Goal: Contribute content

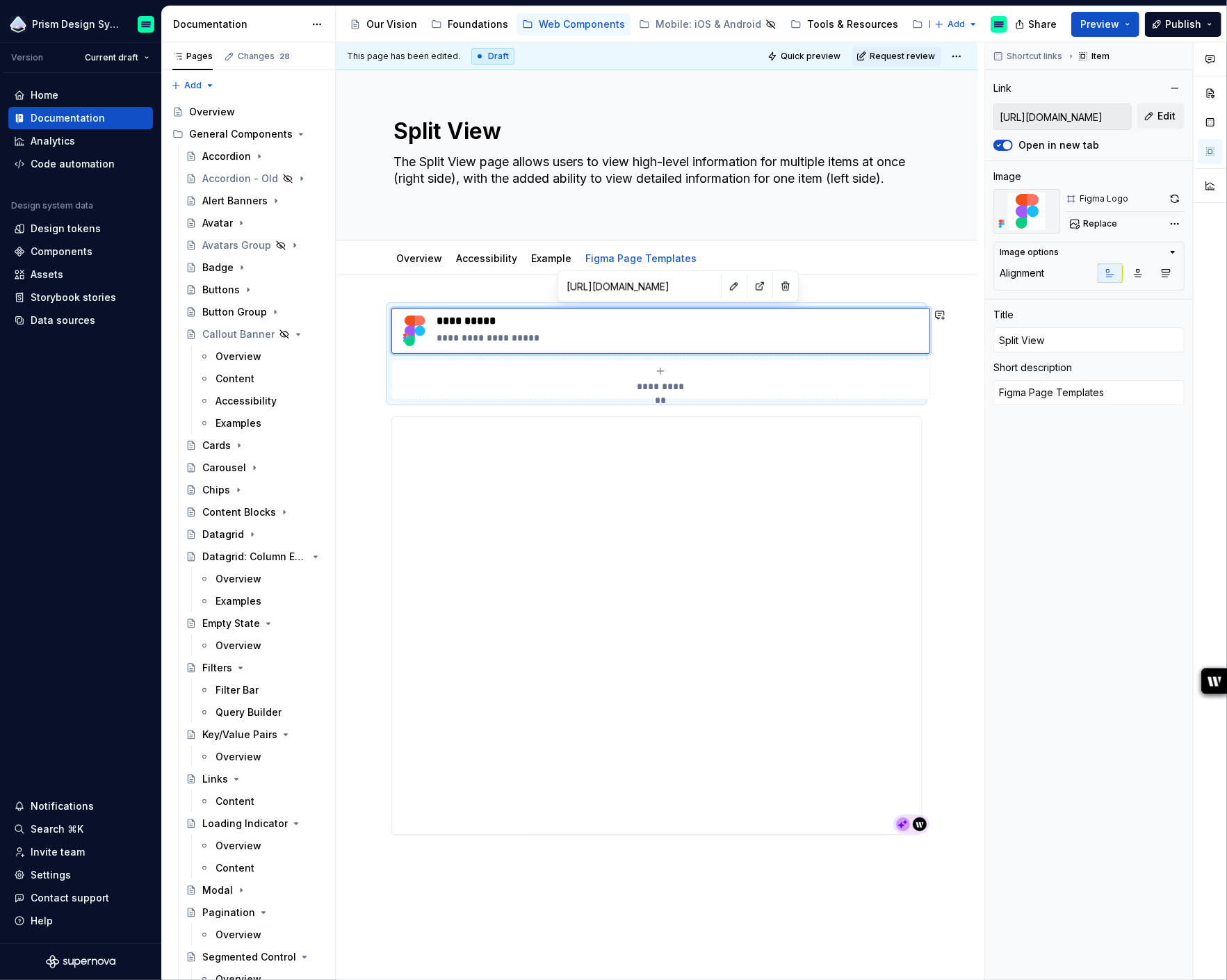
click at [342, 290] on div "**********" at bounding box center [657, 710] width 641 height 871
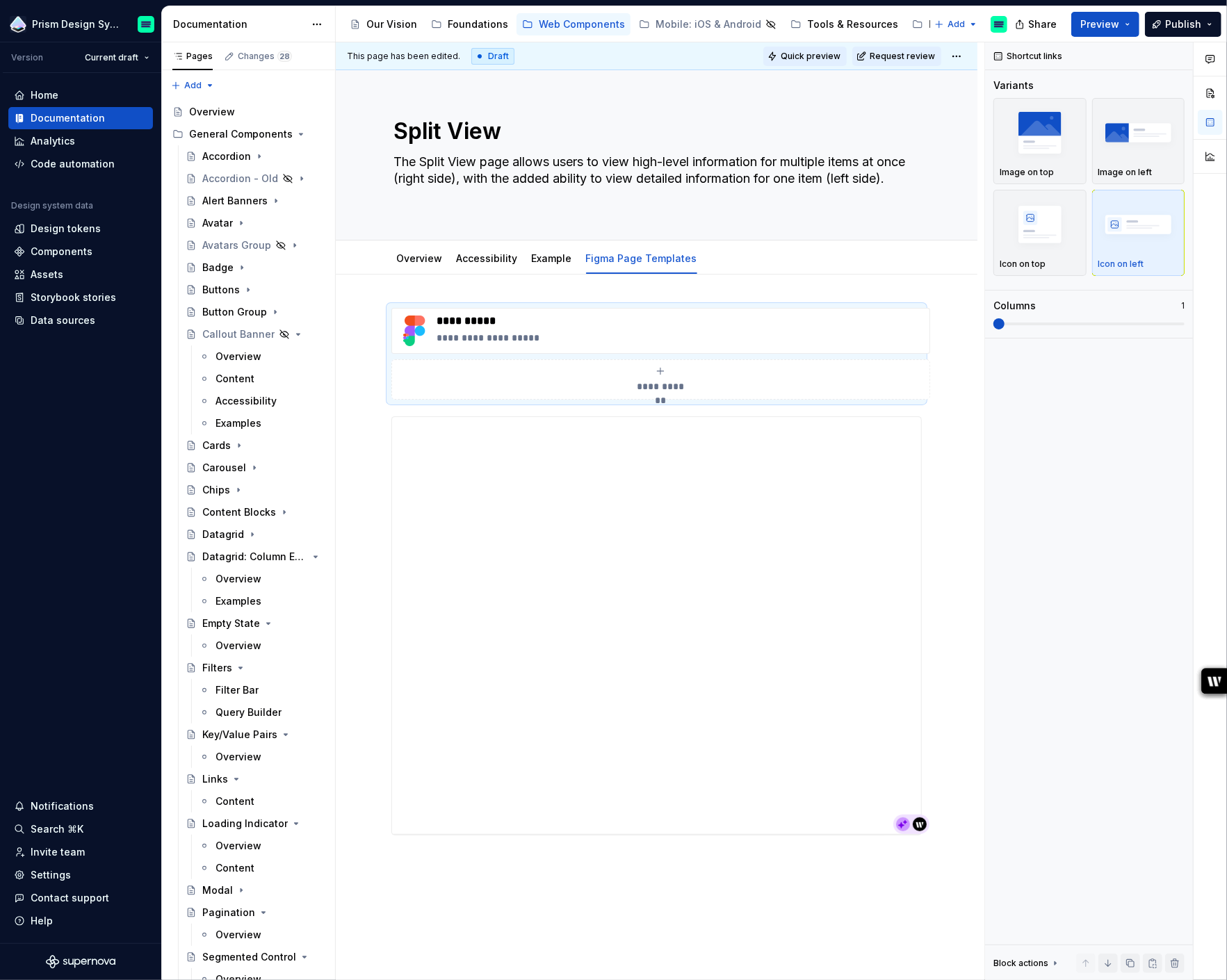
click at [818, 54] on span "Quick preview" at bounding box center [811, 56] width 60 height 11
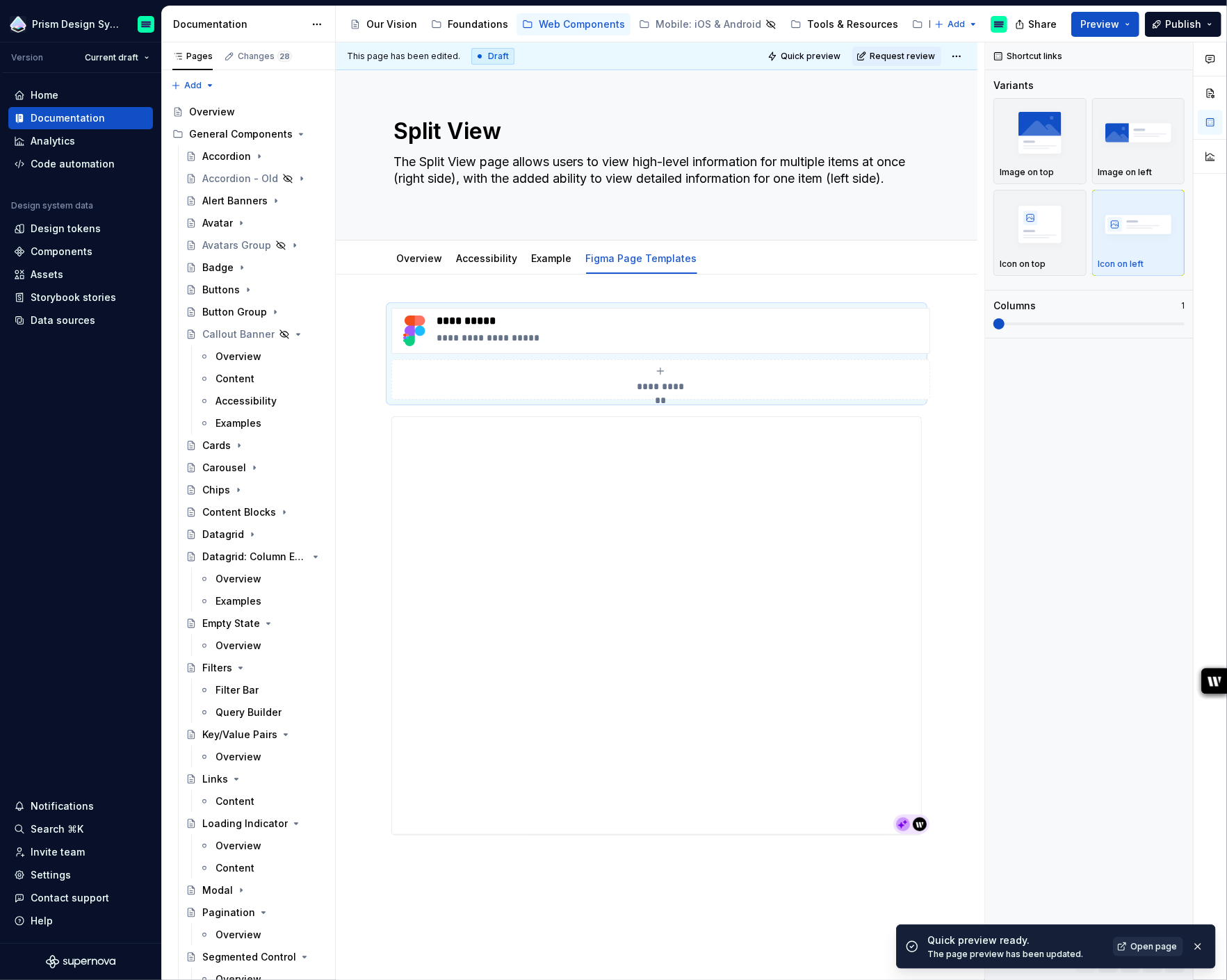
click at [1157, 948] on span "Open page" at bounding box center [1153, 947] width 46 height 11
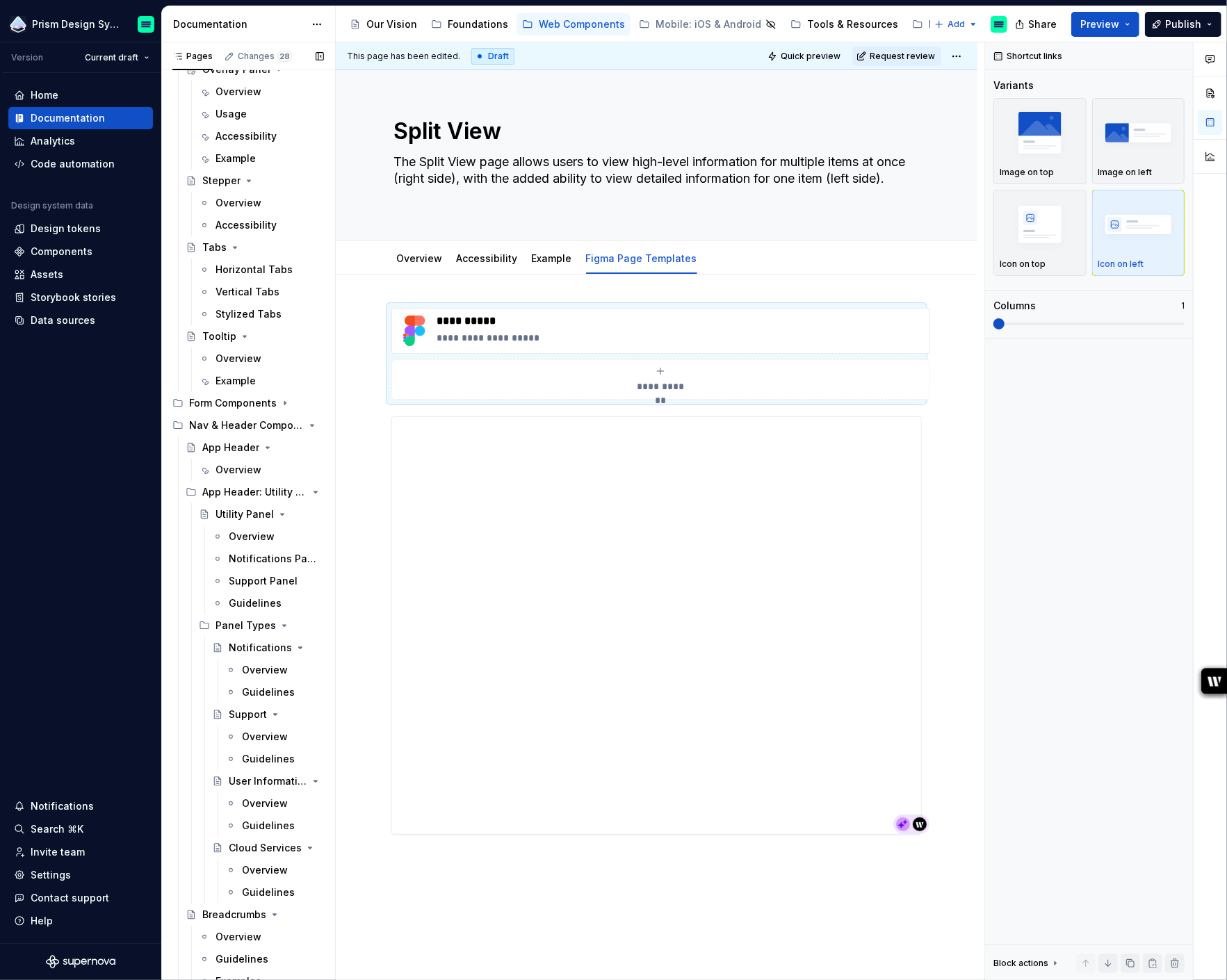
scroll to position [1898, 0]
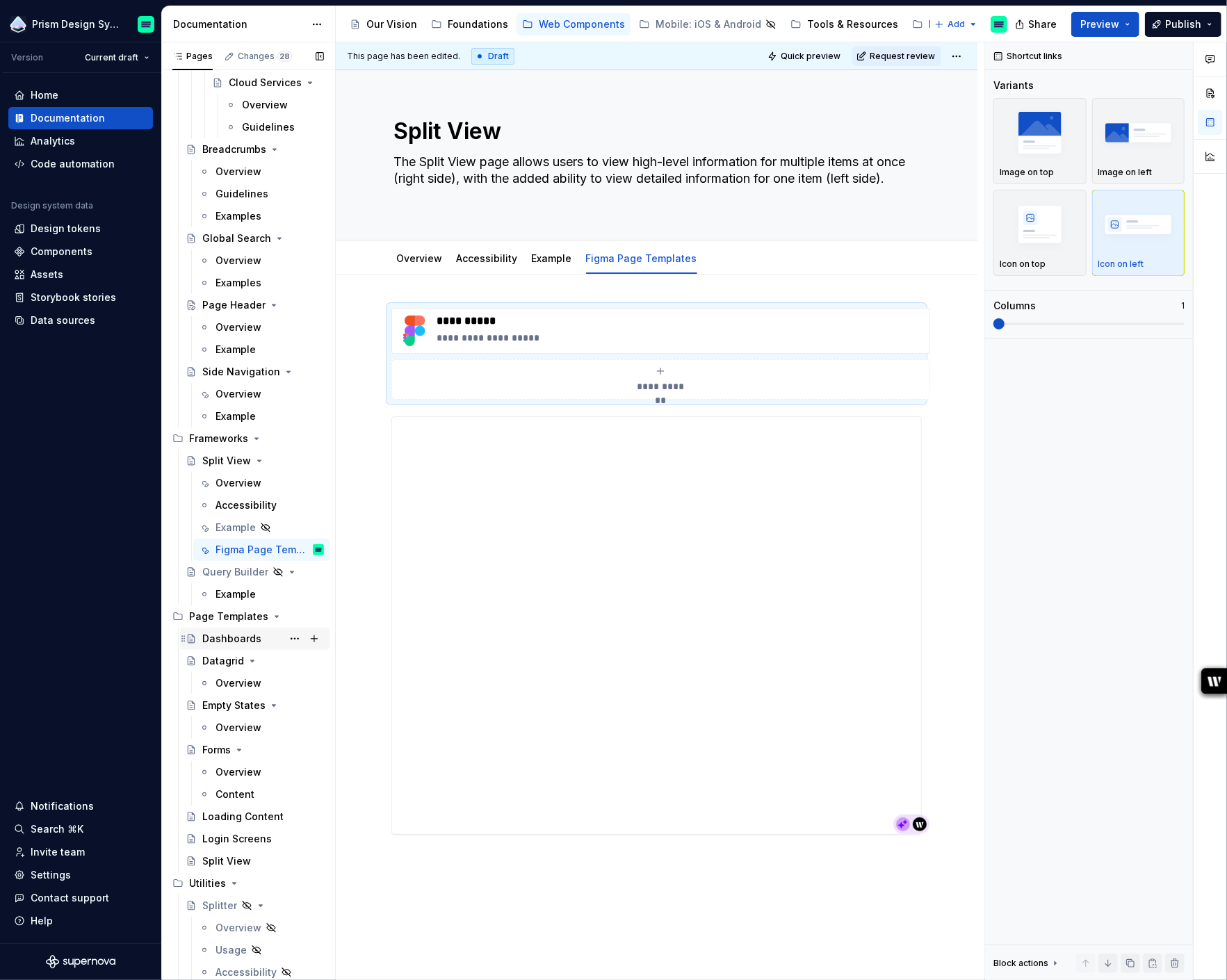
click at [227, 642] on div "Dashboards" at bounding box center [232, 639] width 59 height 14
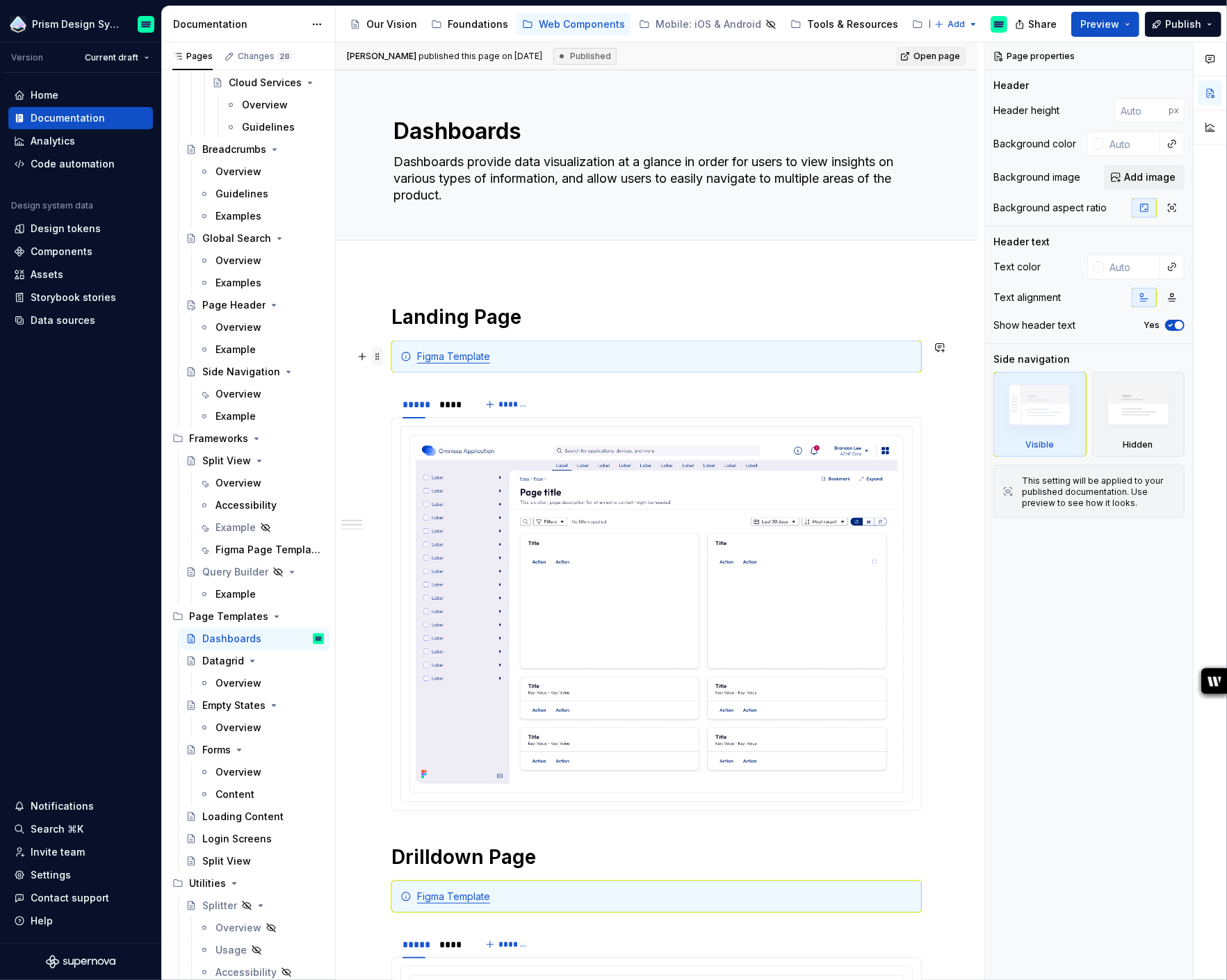
click at [377, 359] on span at bounding box center [377, 357] width 11 height 20
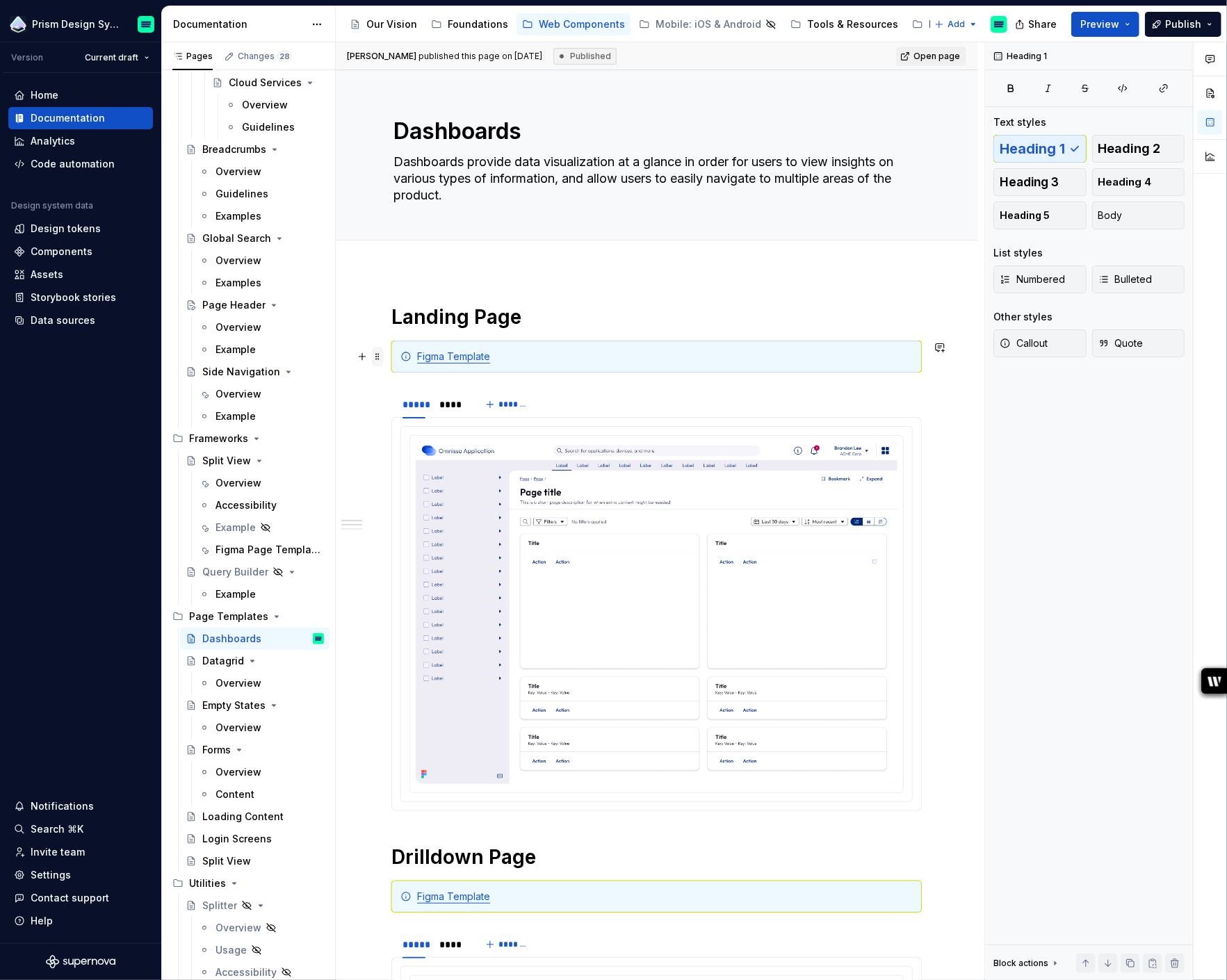
click at [376, 354] on span at bounding box center [377, 357] width 11 height 20
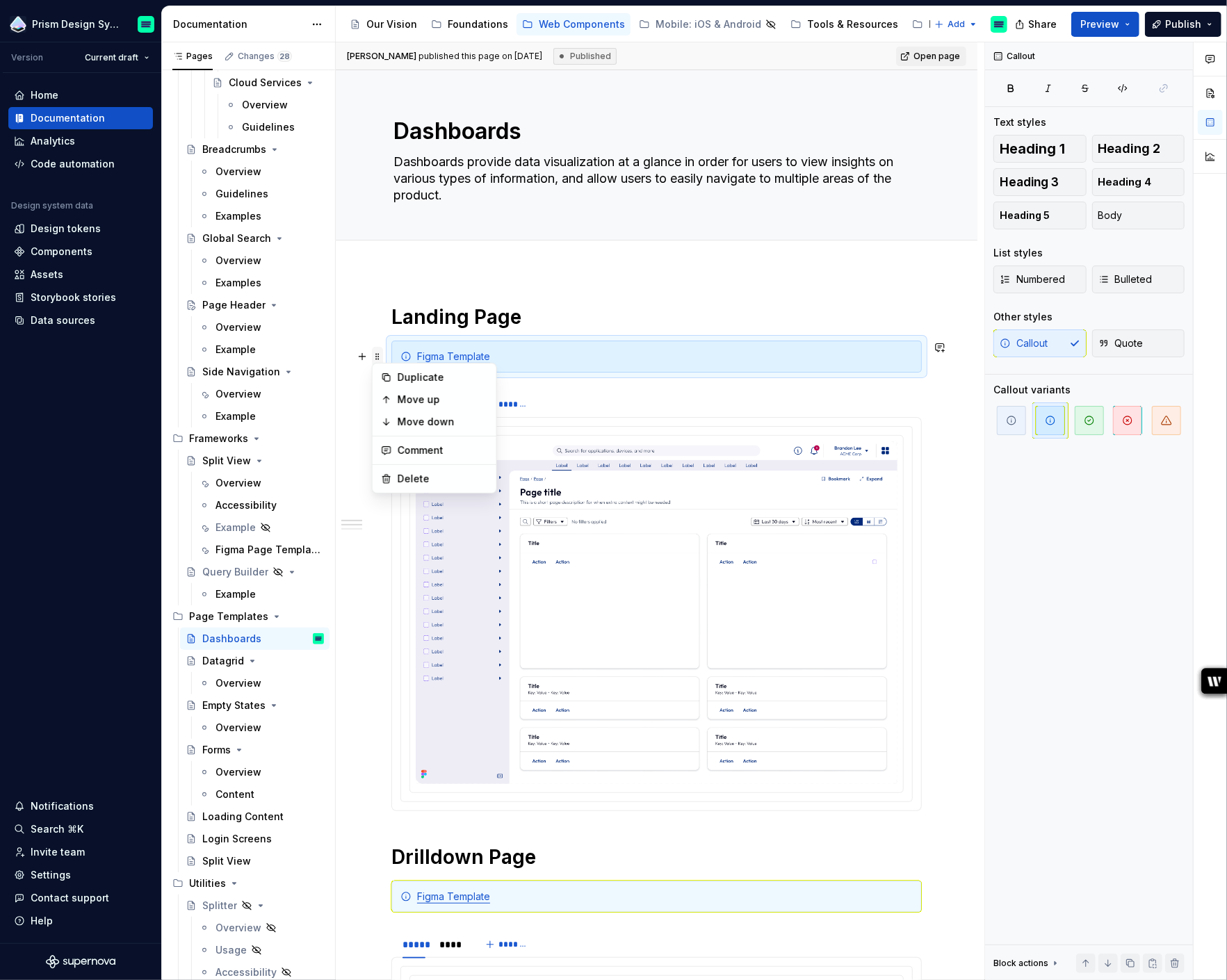
click at [380, 354] on span at bounding box center [377, 357] width 11 height 20
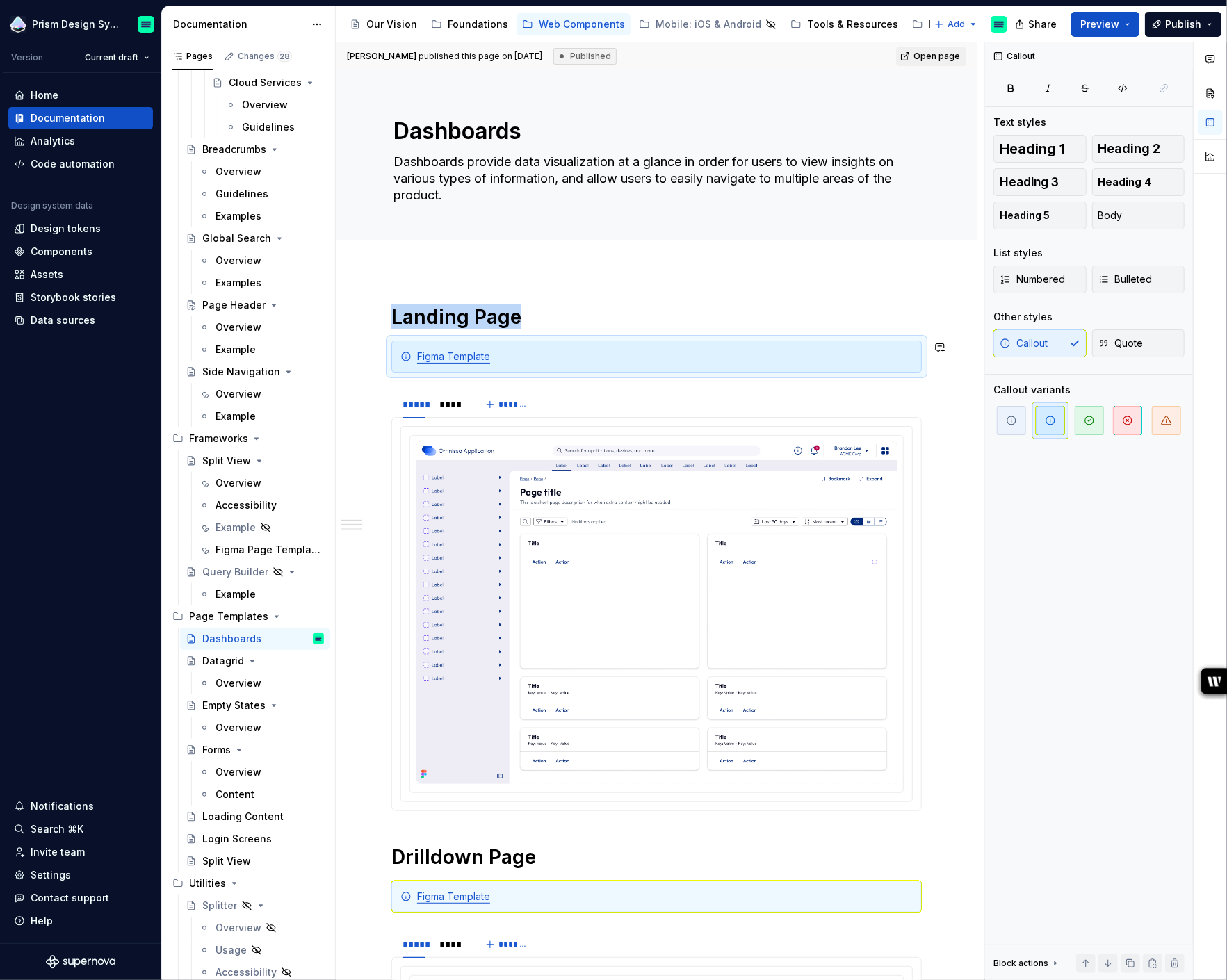
copy h1 "Landing Page"
click at [238, 545] on div "Figma Page Templates" at bounding box center [249, 550] width 67 height 14
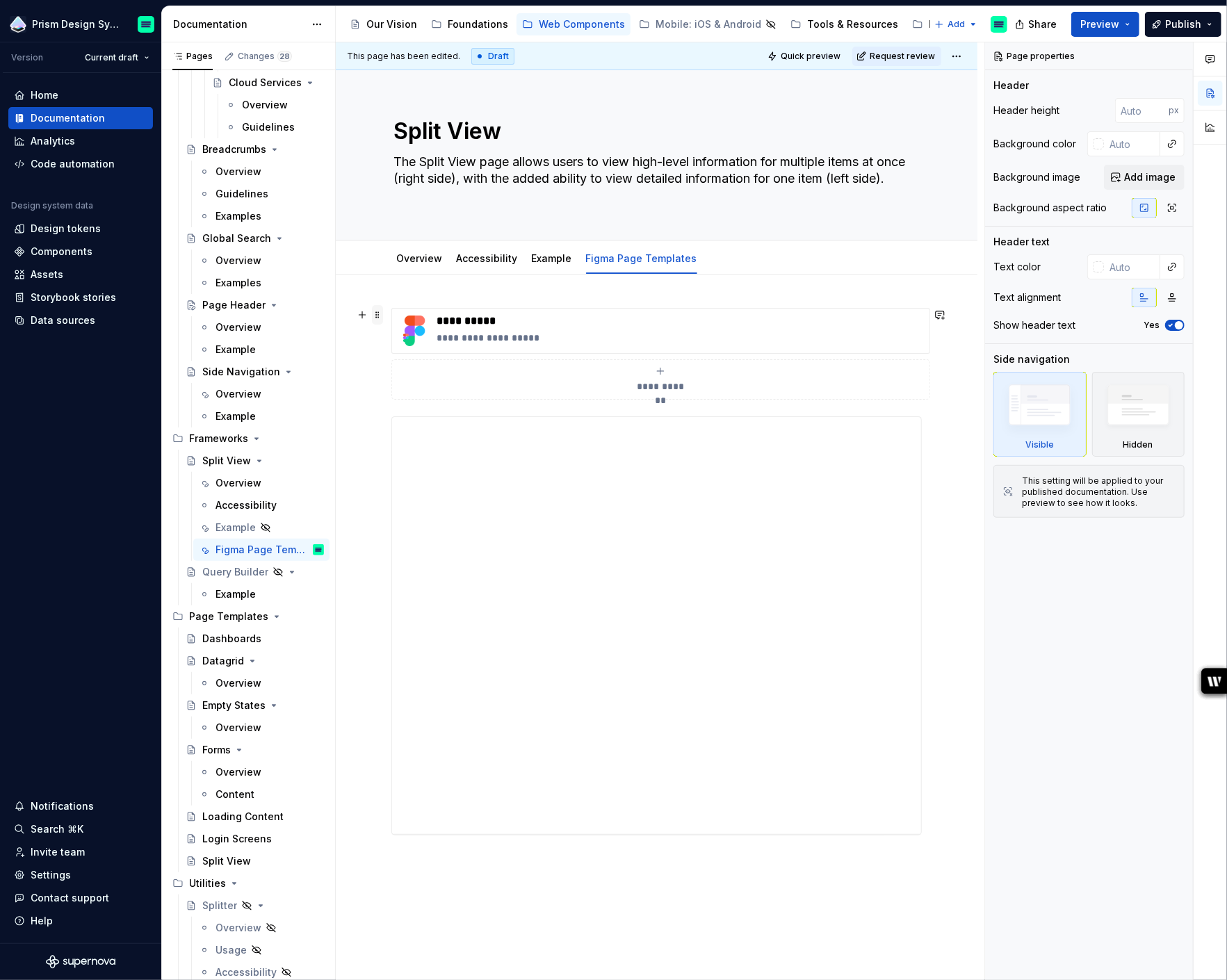
click at [376, 312] on span at bounding box center [377, 315] width 11 height 20
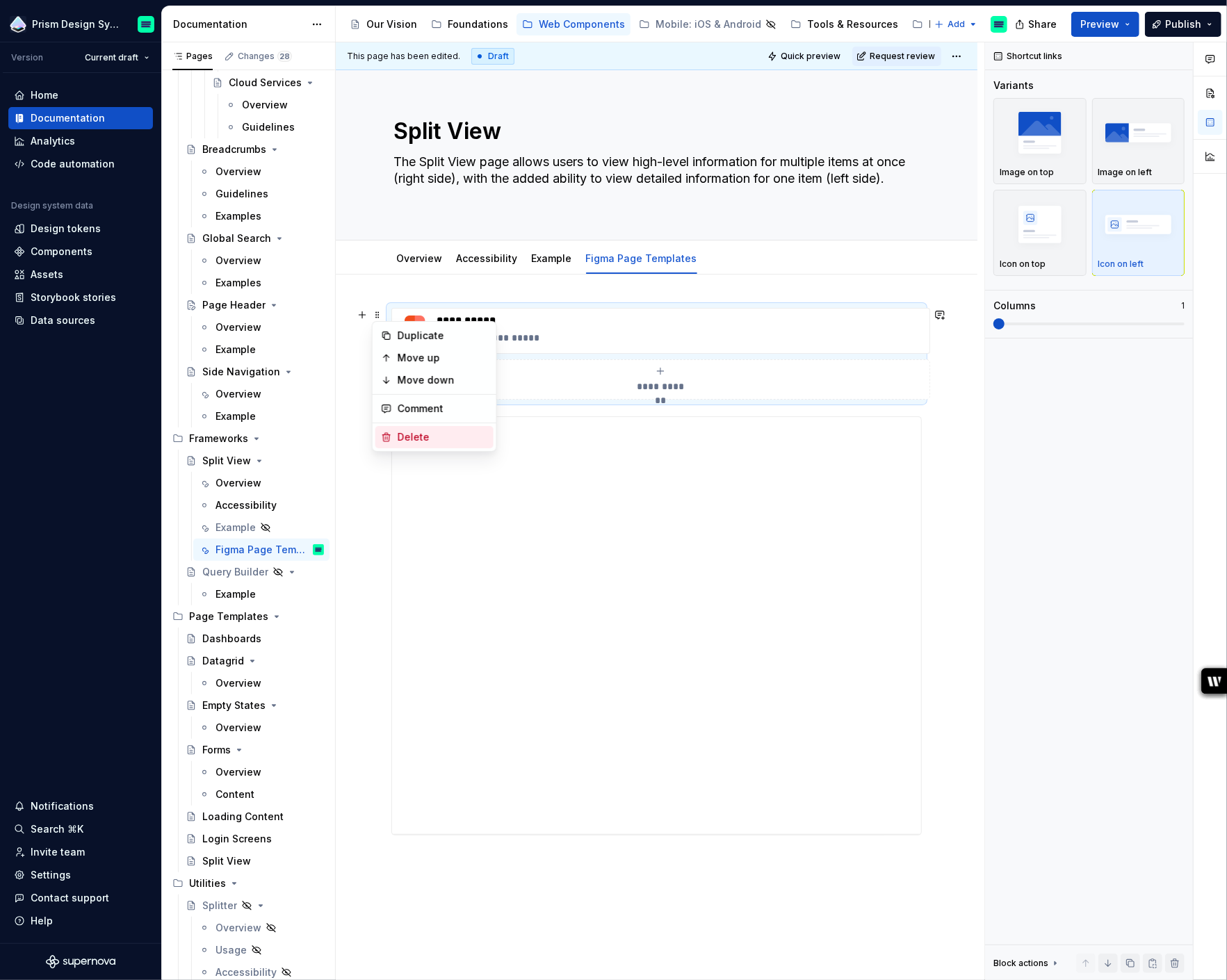
click at [403, 440] on div "Delete" at bounding box center [443, 437] width 91 height 14
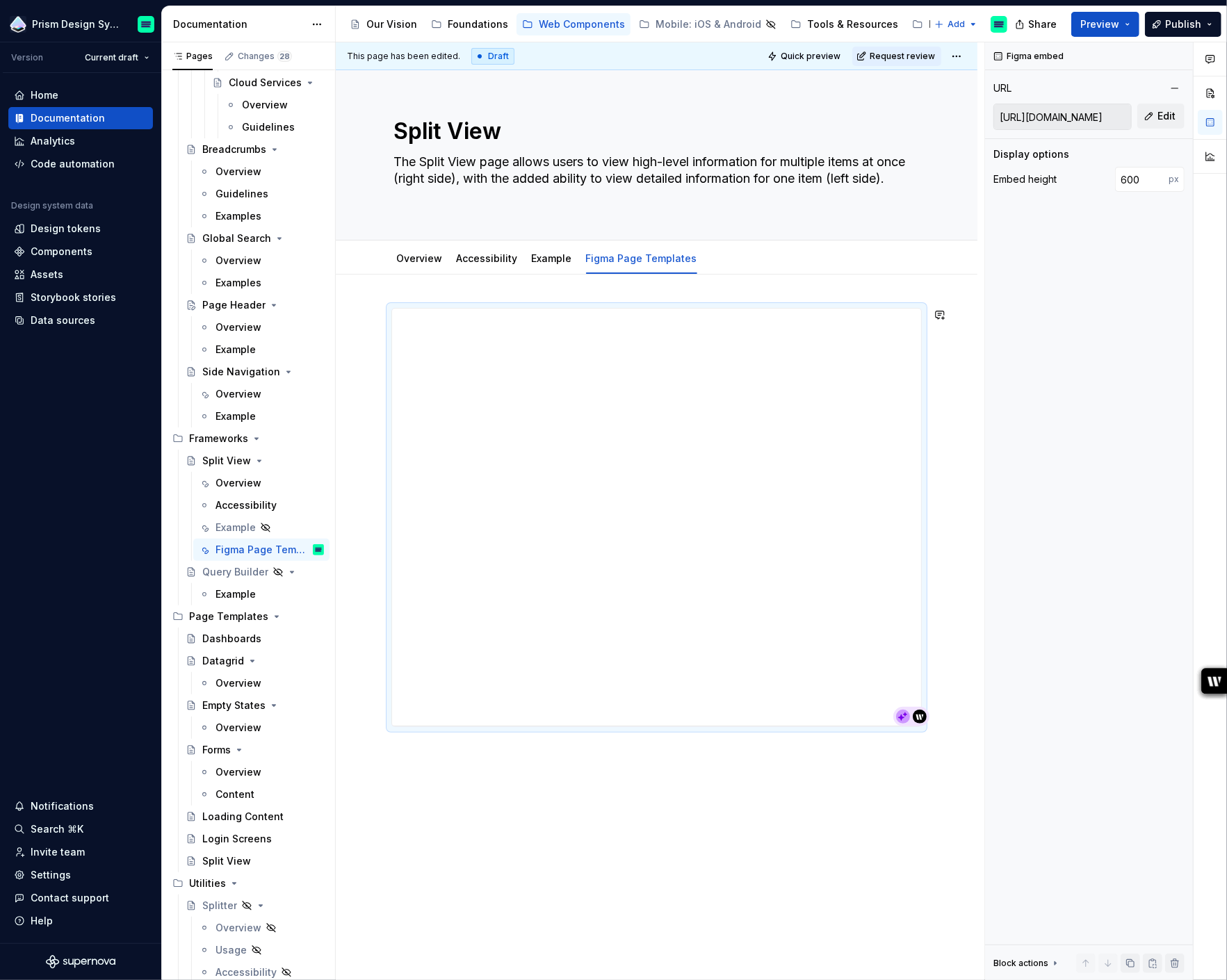
click at [407, 288] on div "**********" at bounding box center [657, 656] width 641 height 764
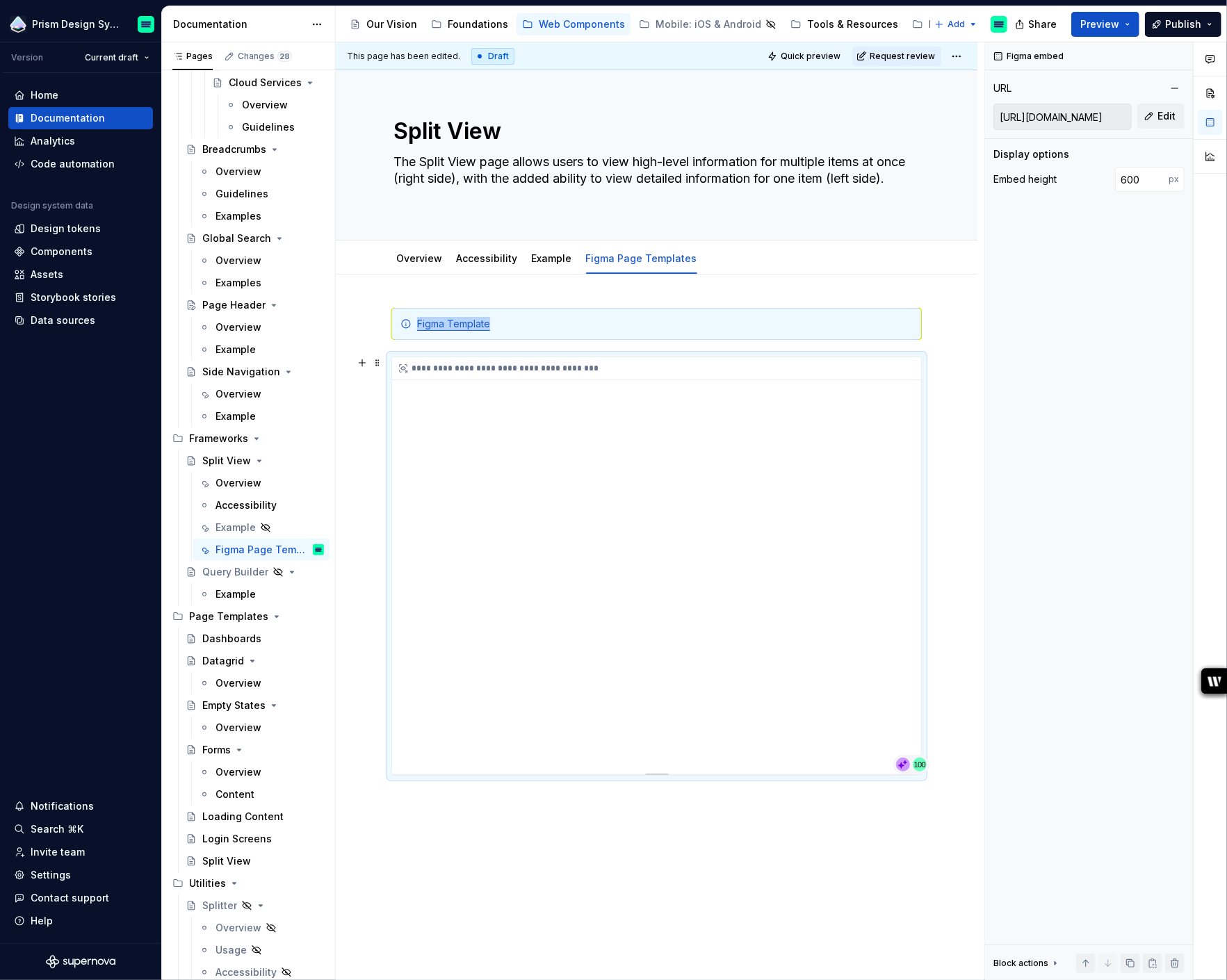
type textarea "*"
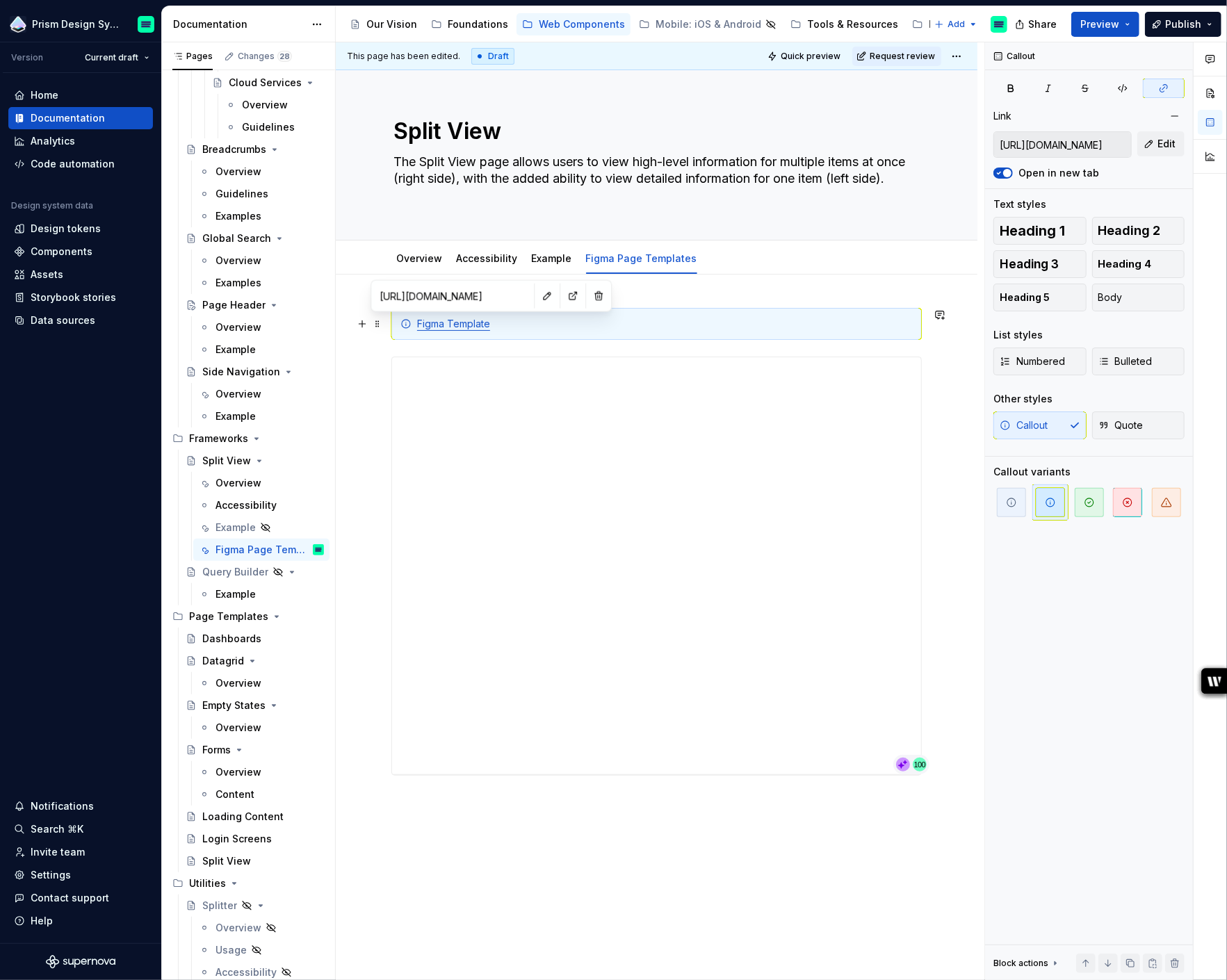
click at [470, 322] on link "Figma Template" at bounding box center [453, 324] width 73 height 12
click at [537, 299] on button "button" at bounding box center [546, 296] width 20 height 20
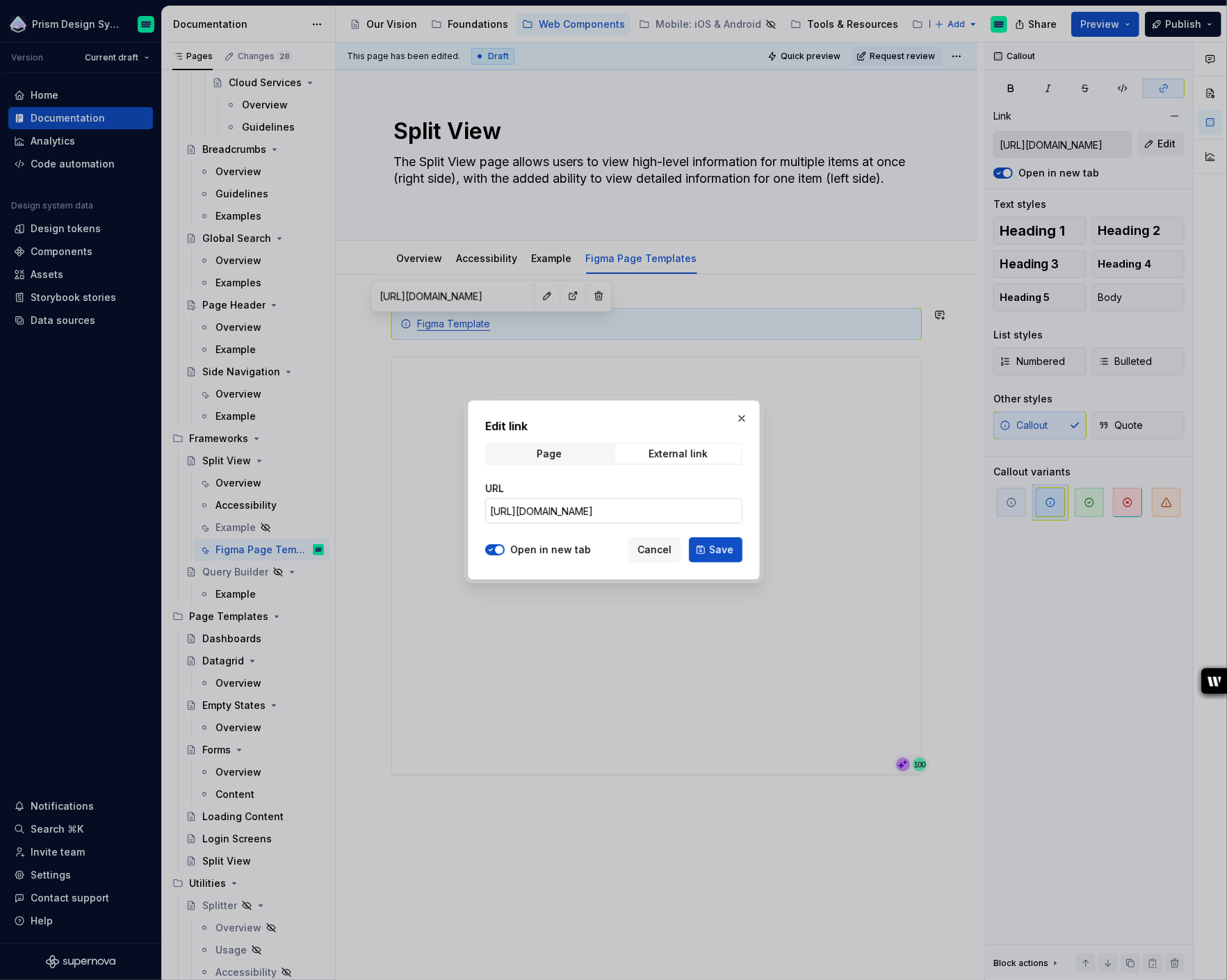
click at [529, 503] on input "https://www.figma.com/design/n7hvyWeMwFAEfSXZIOSZ0C/Vision---Page-Templates?m=a…" at bounding box center [613, 511] width 257 height 25
paste input "Prism---Web---Page-Templates?node-id=6188-44575&p=f&t=AF84ewhKQWNgmfqb-1"
type input "https://www.figma.com/design/n7hvyWeMwFAEfSXZIOSZ0C/Prism---Web---Page-Template…"
click at [728, 550] on span "Save" at bounding box center [721, 550] width 24 height 14
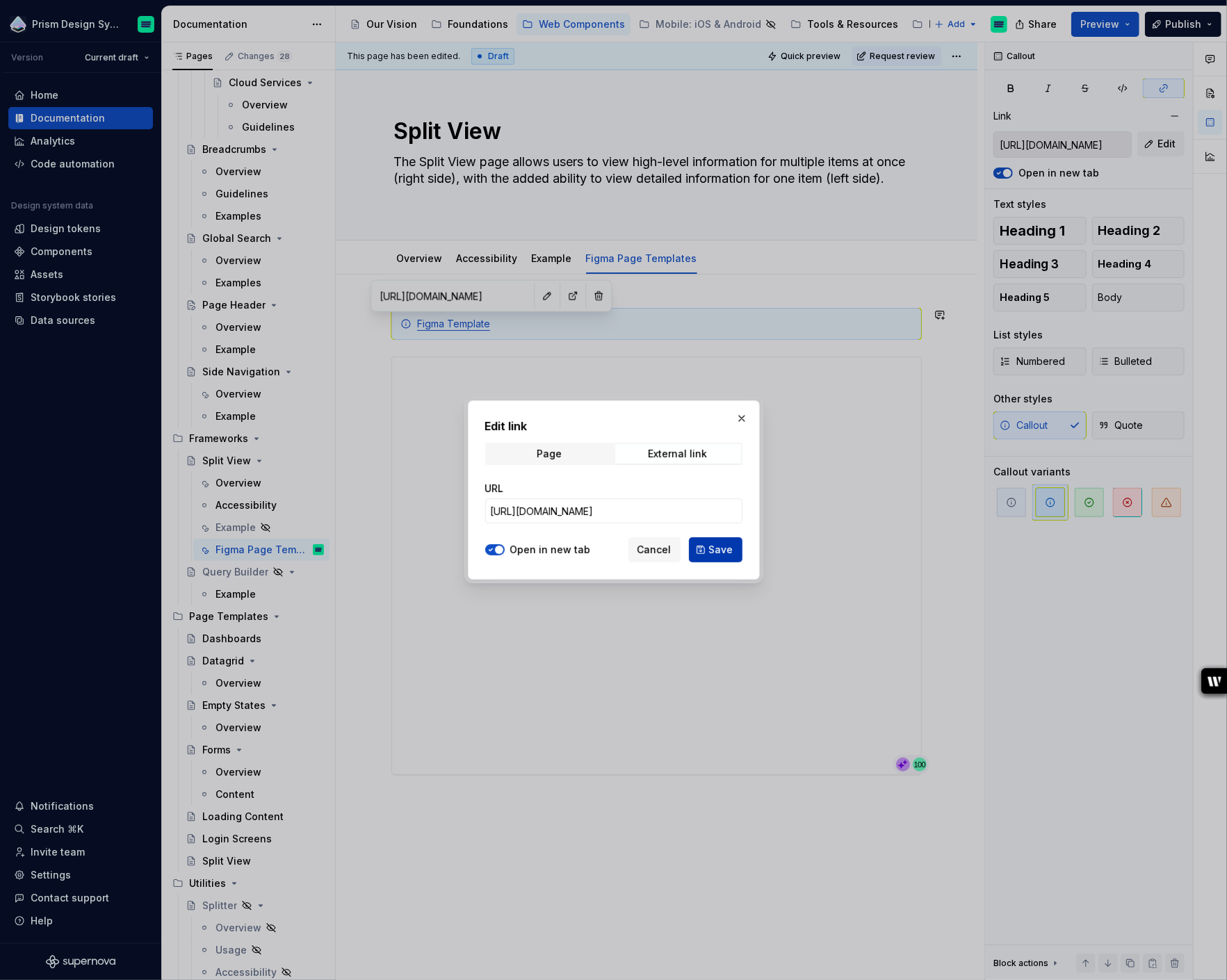
type input "https://www.figma.com/design/n7hvyWeMwFAEfSXZIOSZ0C/Prism---Web---Page-Template…"
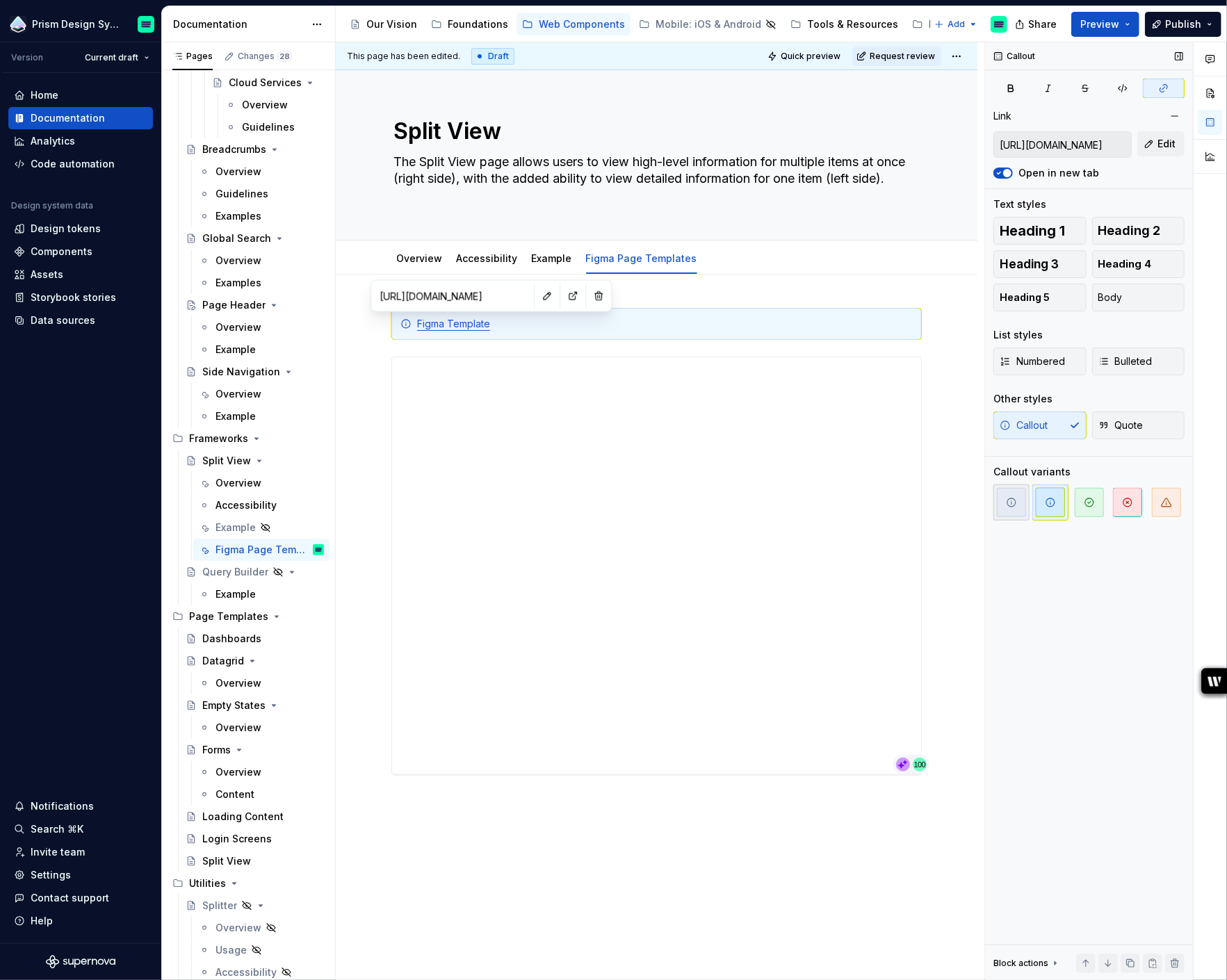
click at [1013, 505] on icon "button" at bounding box center [1012, 503] width 9 height 9
click at [822, 57] on span "Quick preview" at bounding box center [811, 56] width 60 height 11
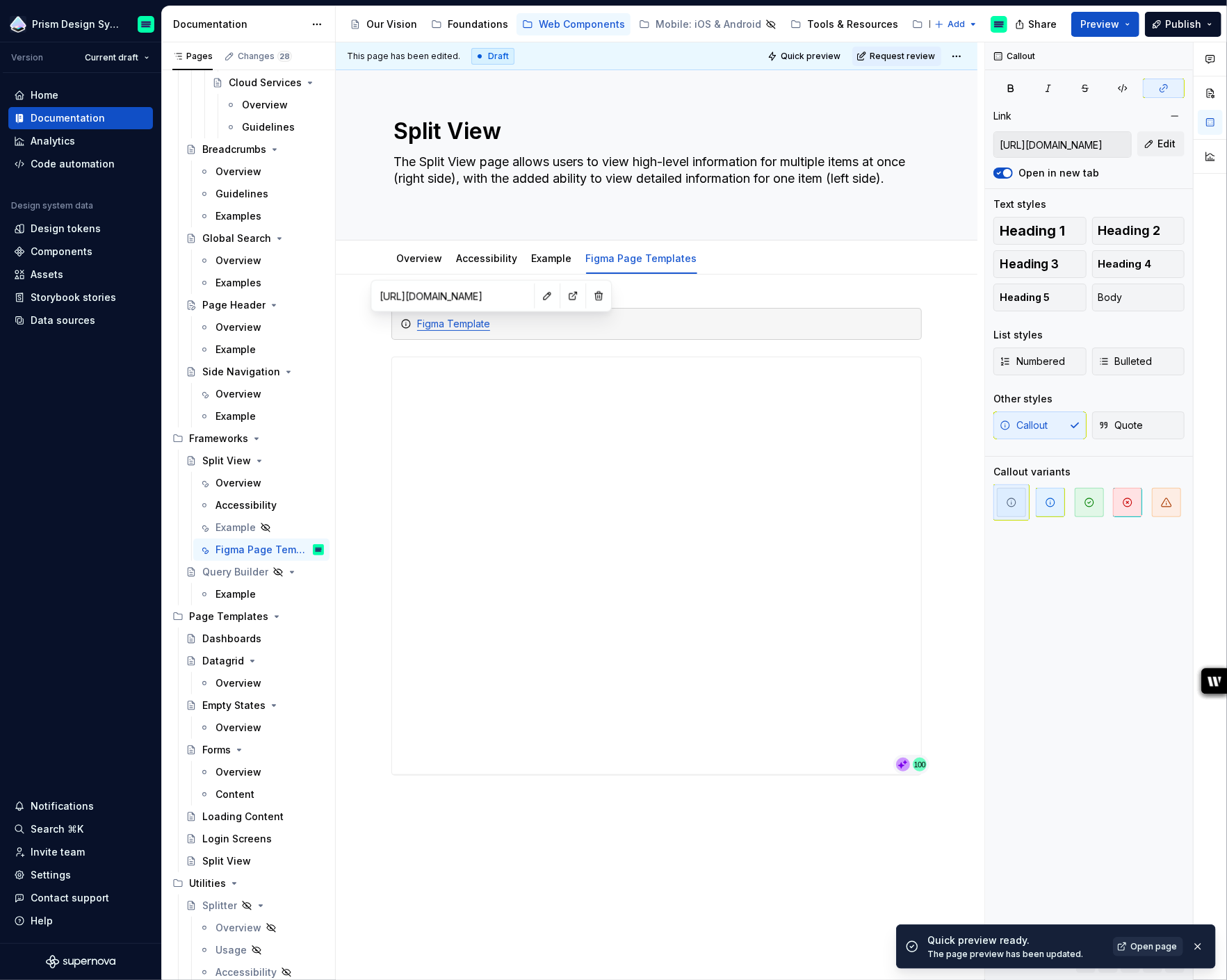
click at [1157, 948] on span "Open page" at bounding box center [1153, 947] width 46 height 11
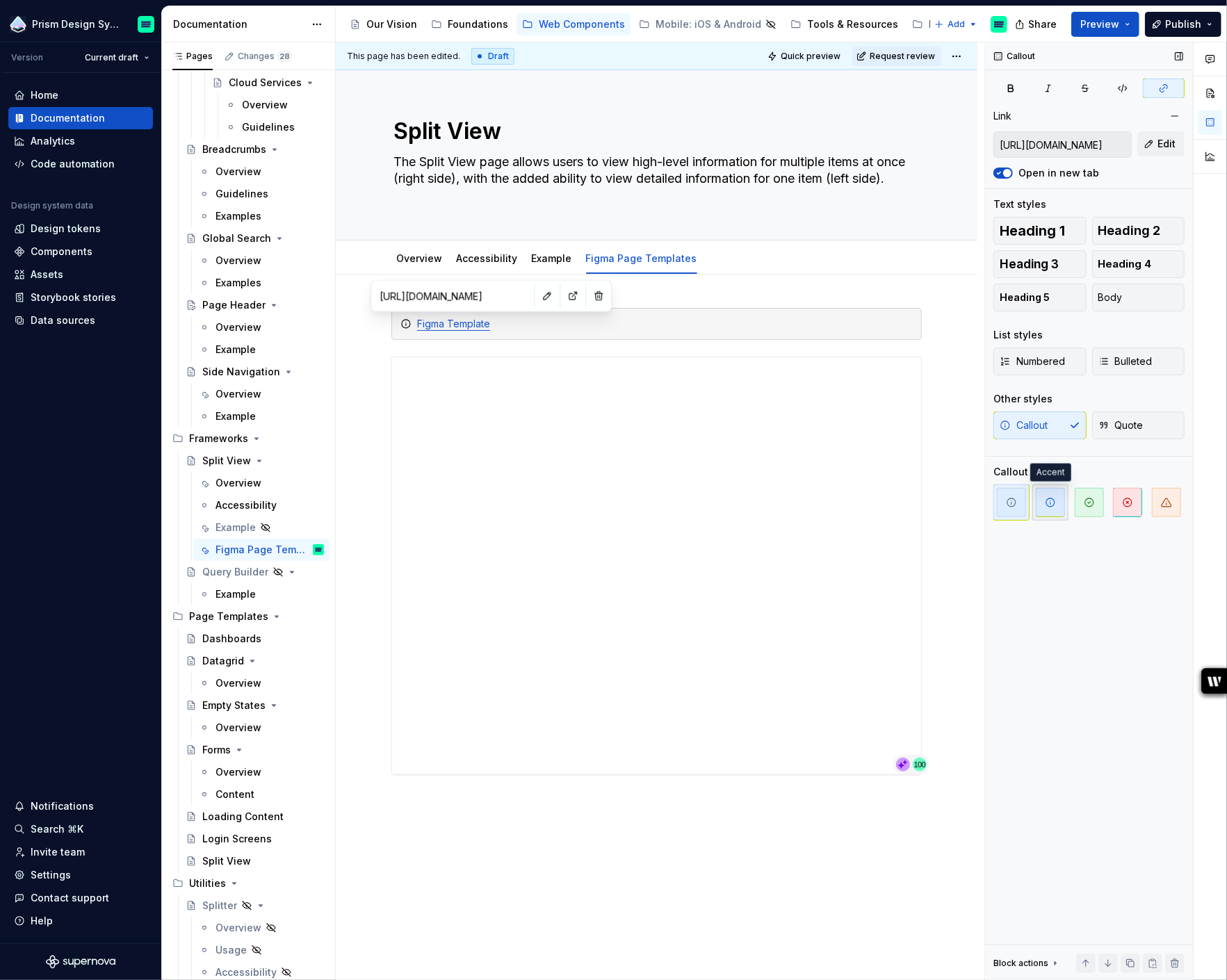
click at [1046, 510] on span "button" at bounding box center [1050, 503] width 29 height 29
click at [942, 333] on div "**********" at bounding box center [657, 681] width 641 height 812
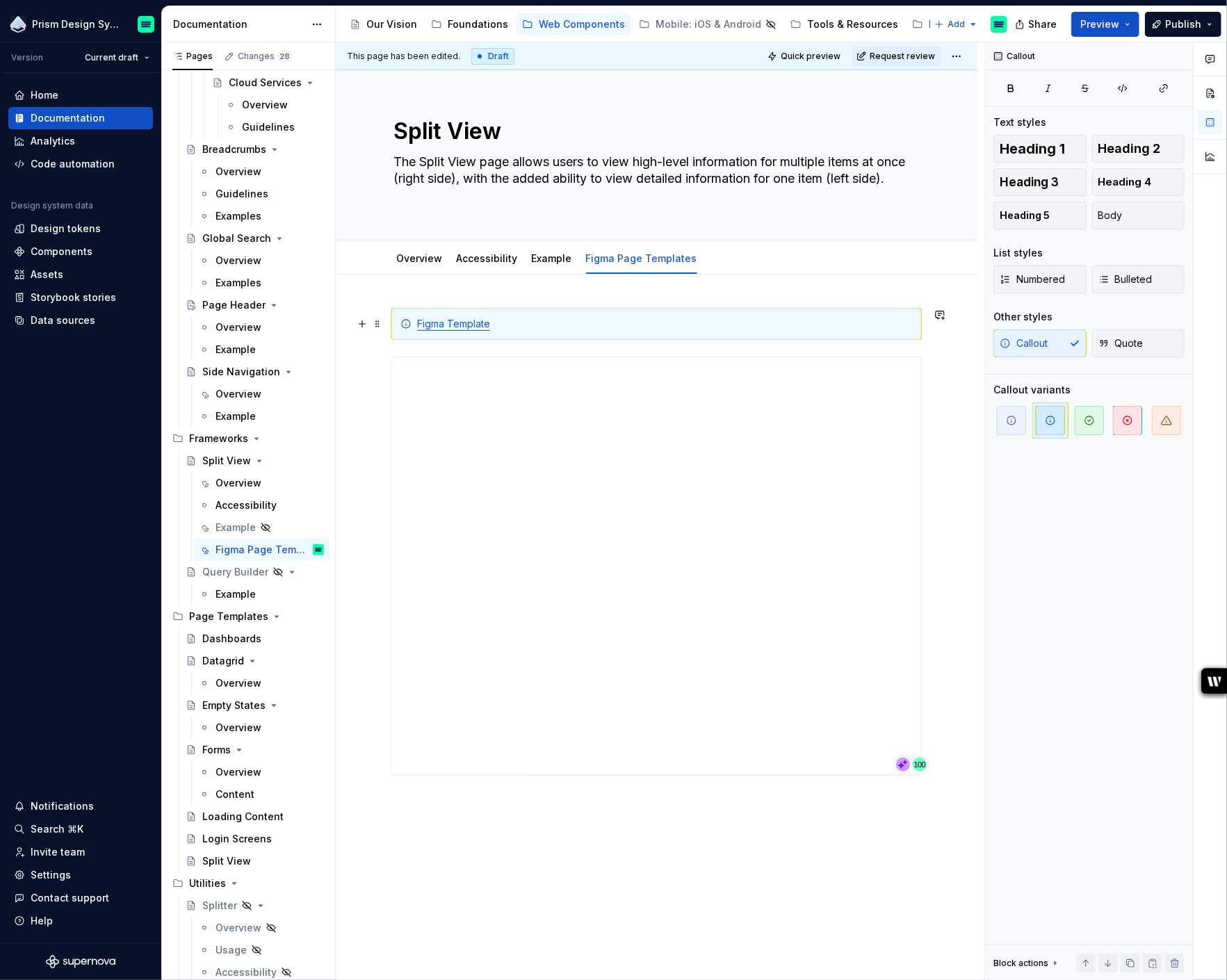
click at [522, 322] on div "Figma Template" at bounding box center [665, 324] width 496 height 14
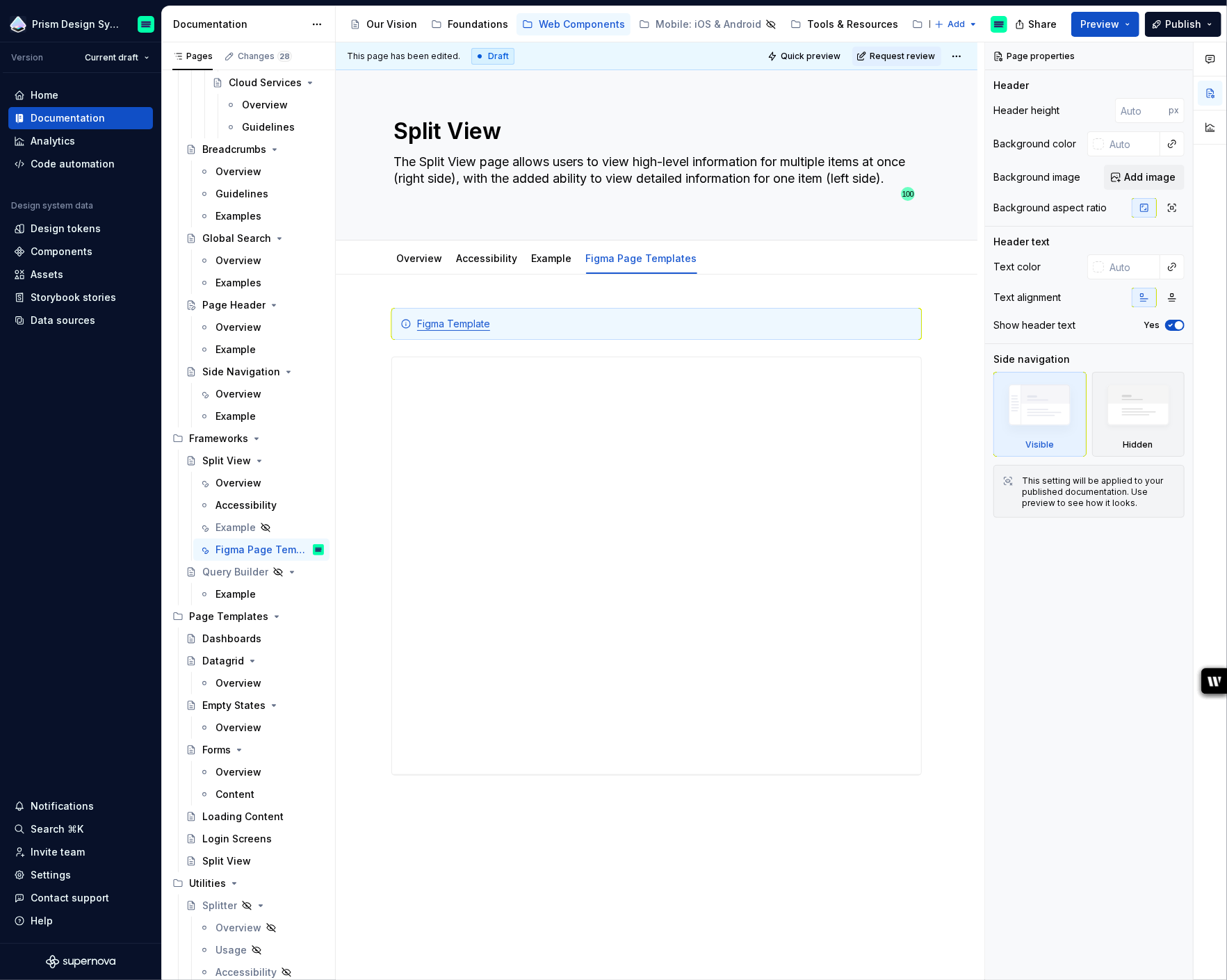
type textarea "*"
type textarea "G"
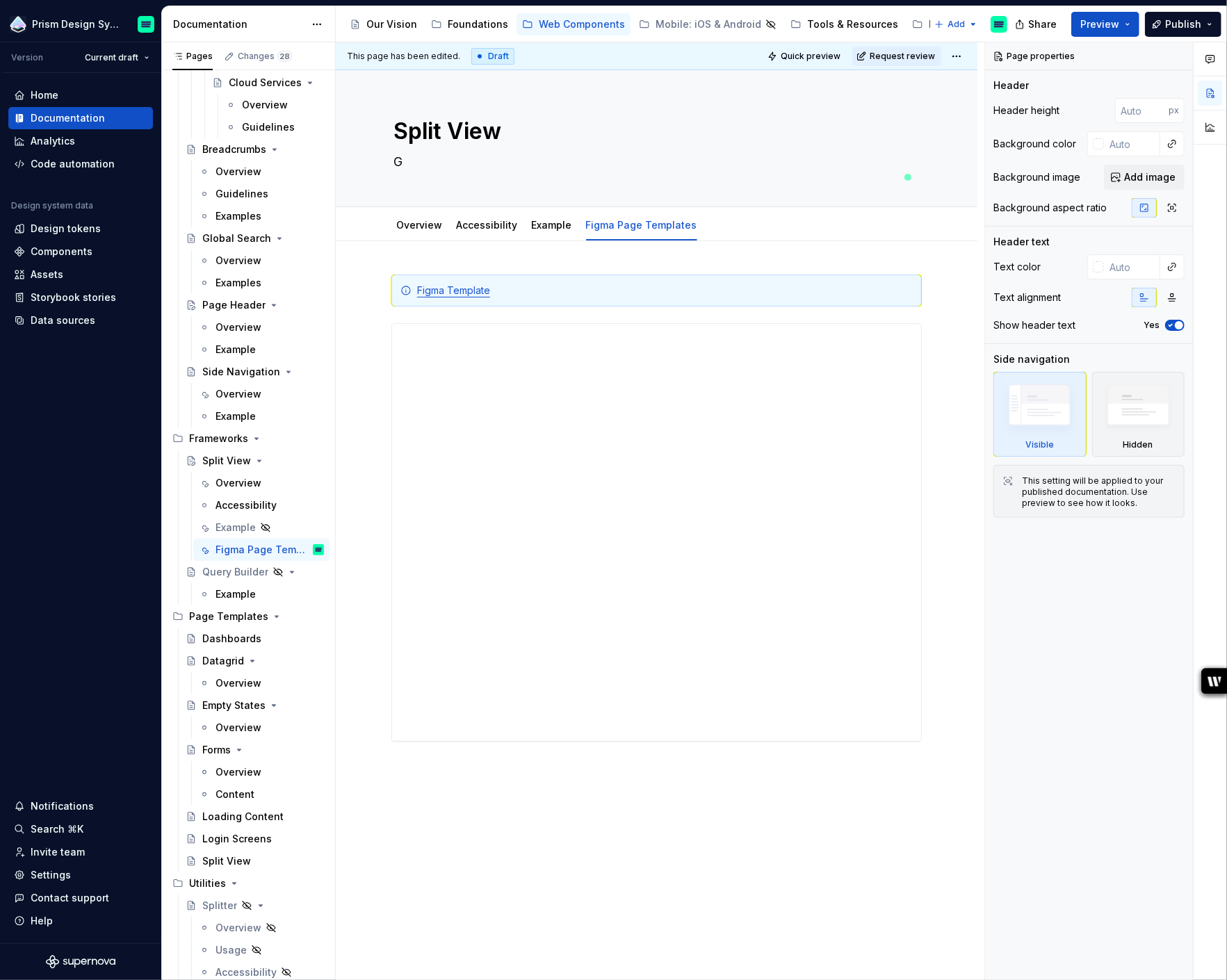
type textarea "*"
type textarea "Go"
type textarea "*"
type textarea "Go"
type textarea "*"
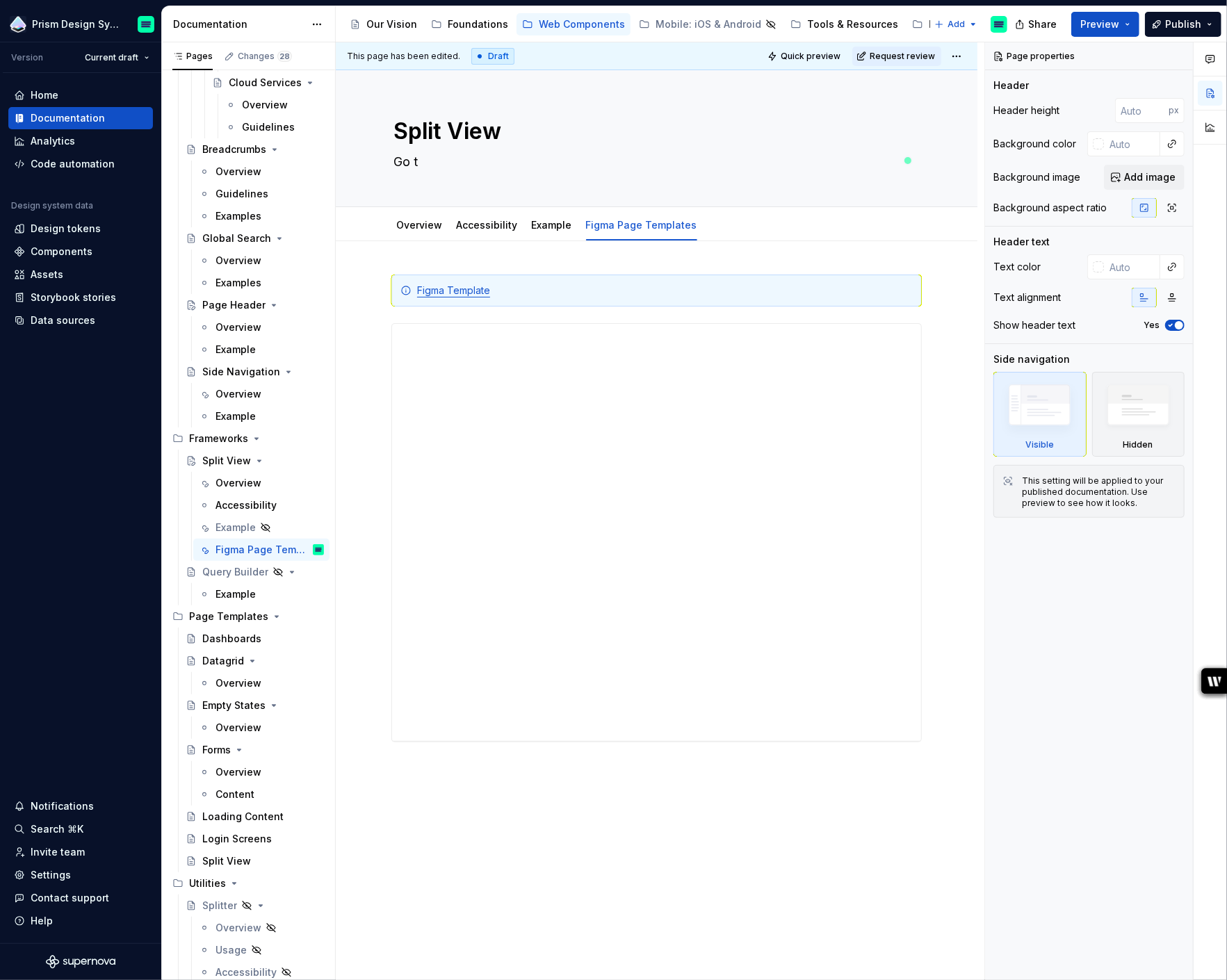
type textarea "Go to"
type textarea "*"
type textarea "Go to"
type textarea "*"
type textarea "Go to"
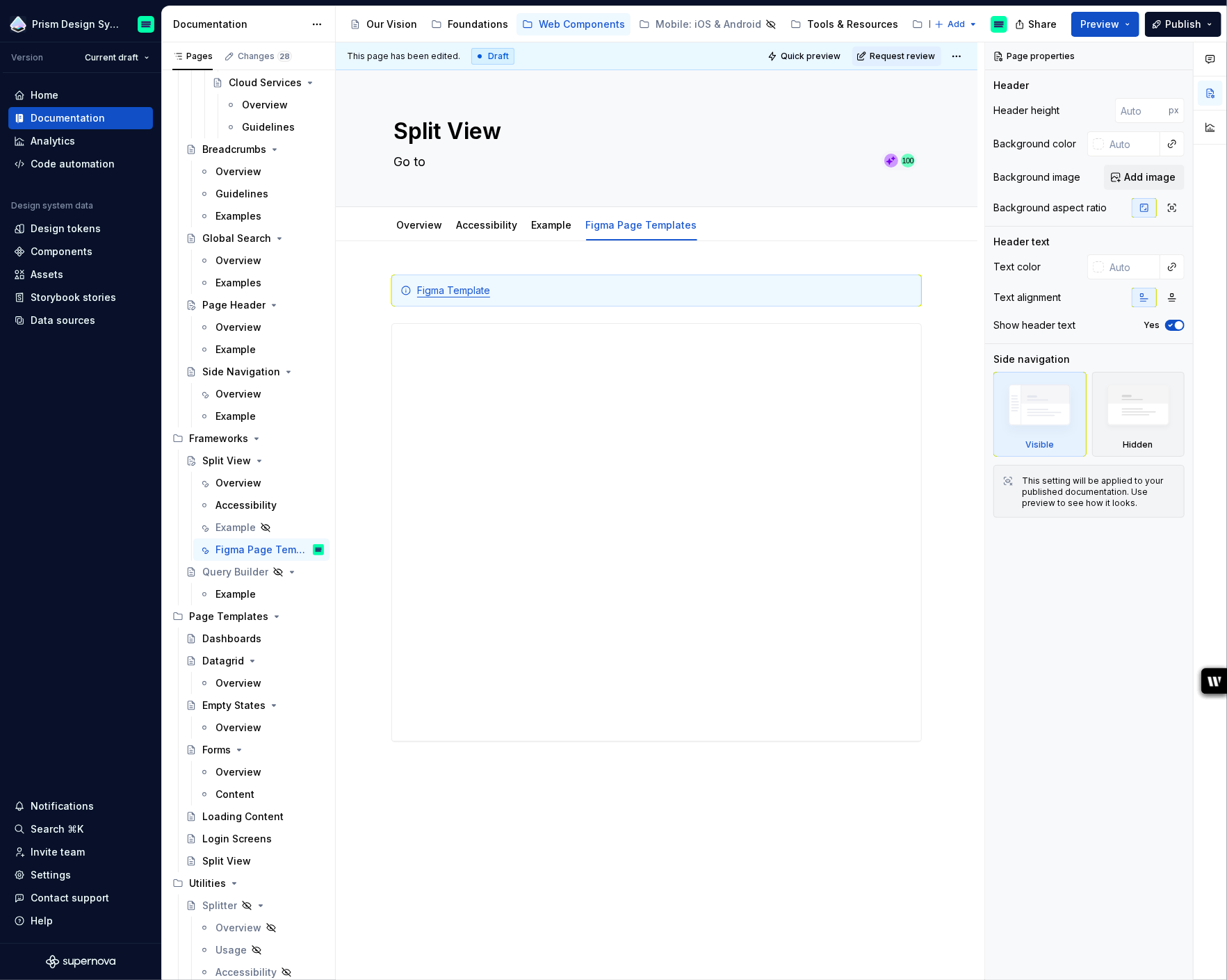
type textarea "*"
type textarea "Go t"
type textarea "*"
type textarea "Go"
type textarea "*"
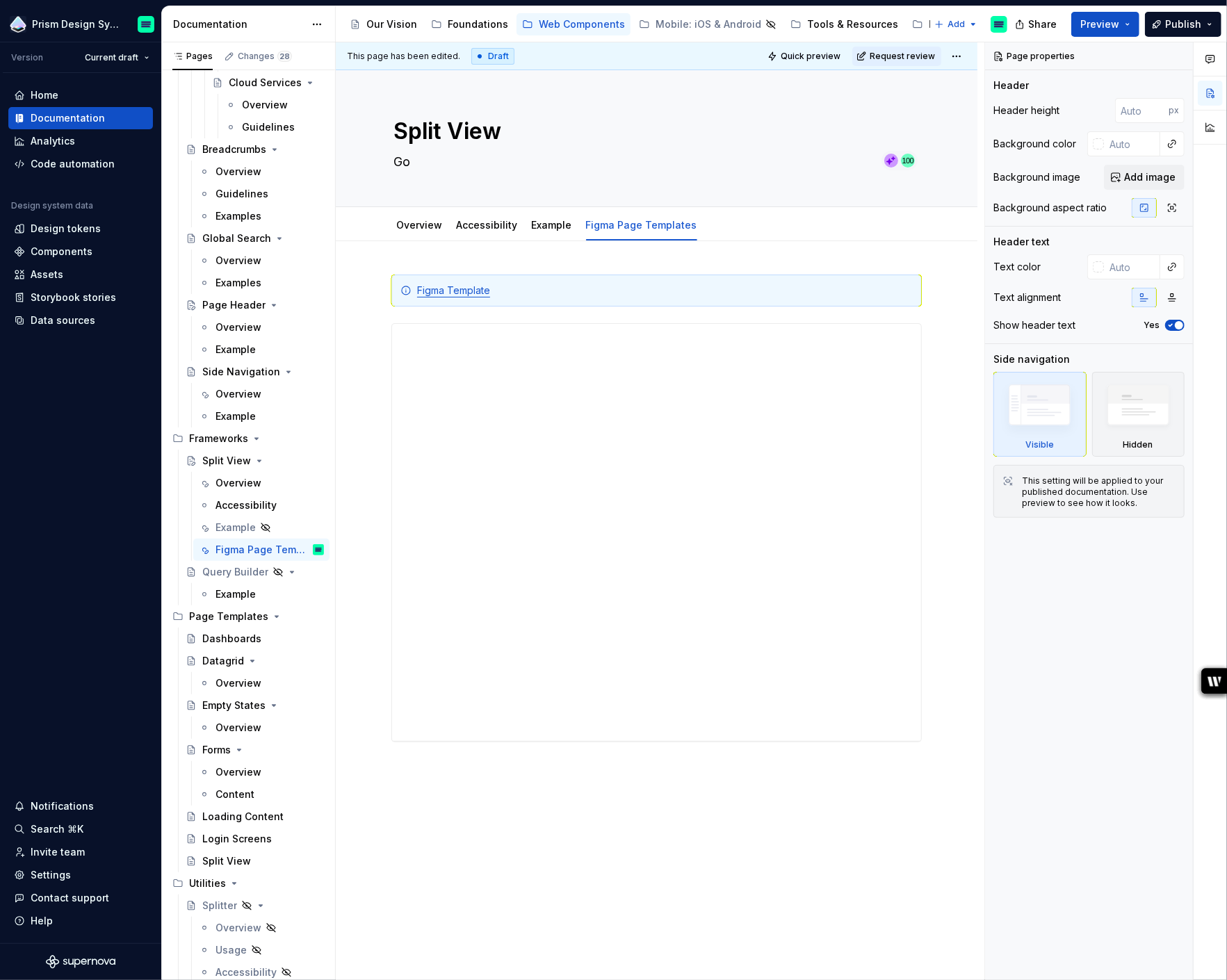
type textarea "Go"
type textarea "*"
type textarea "G"
type textarea "*"
type textarea "The Split View page allows users to view high-level information for multiple it…"
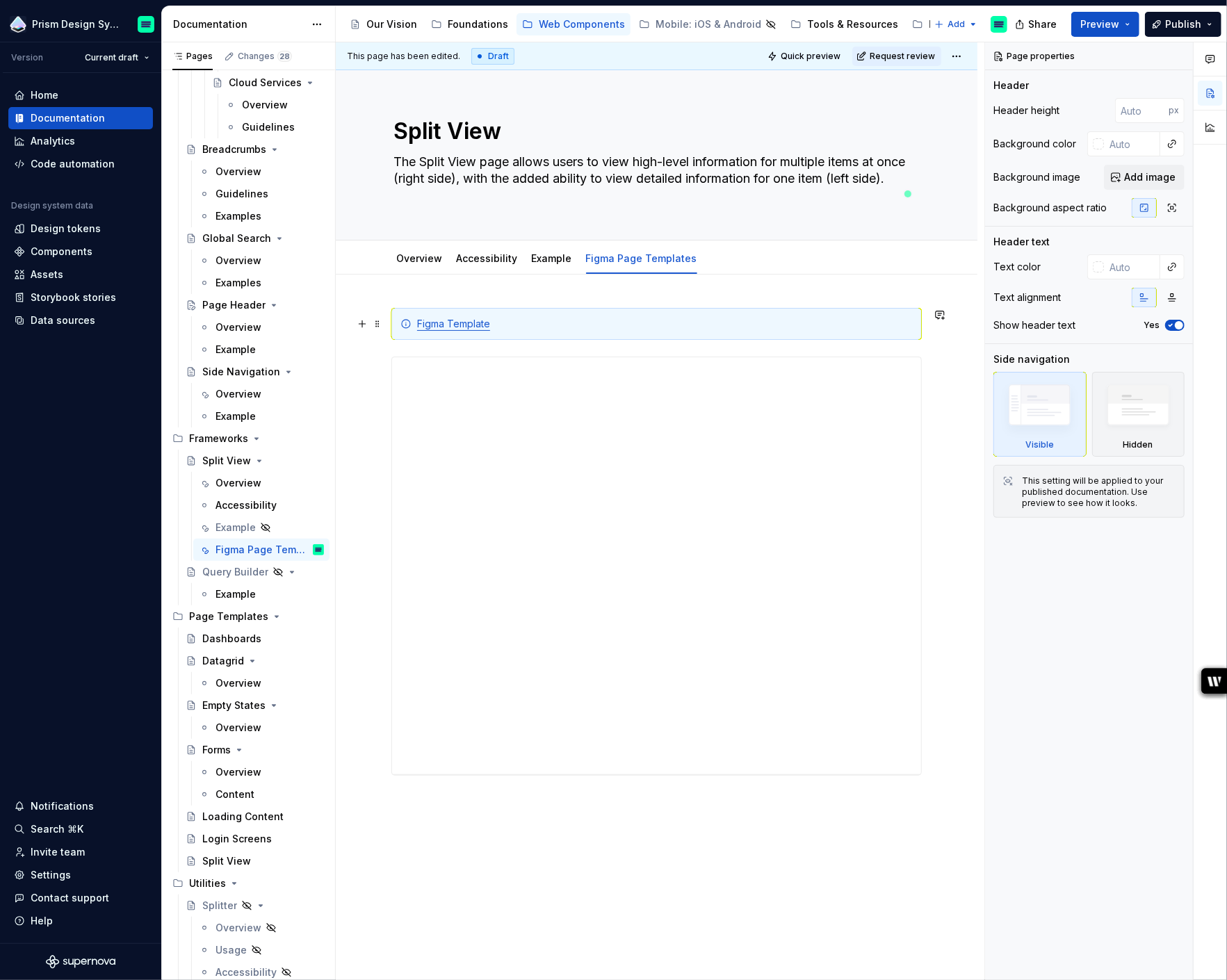
click at [504, 328] on div "Figma Template" at bounding box center [665, 324] width 496 height 14
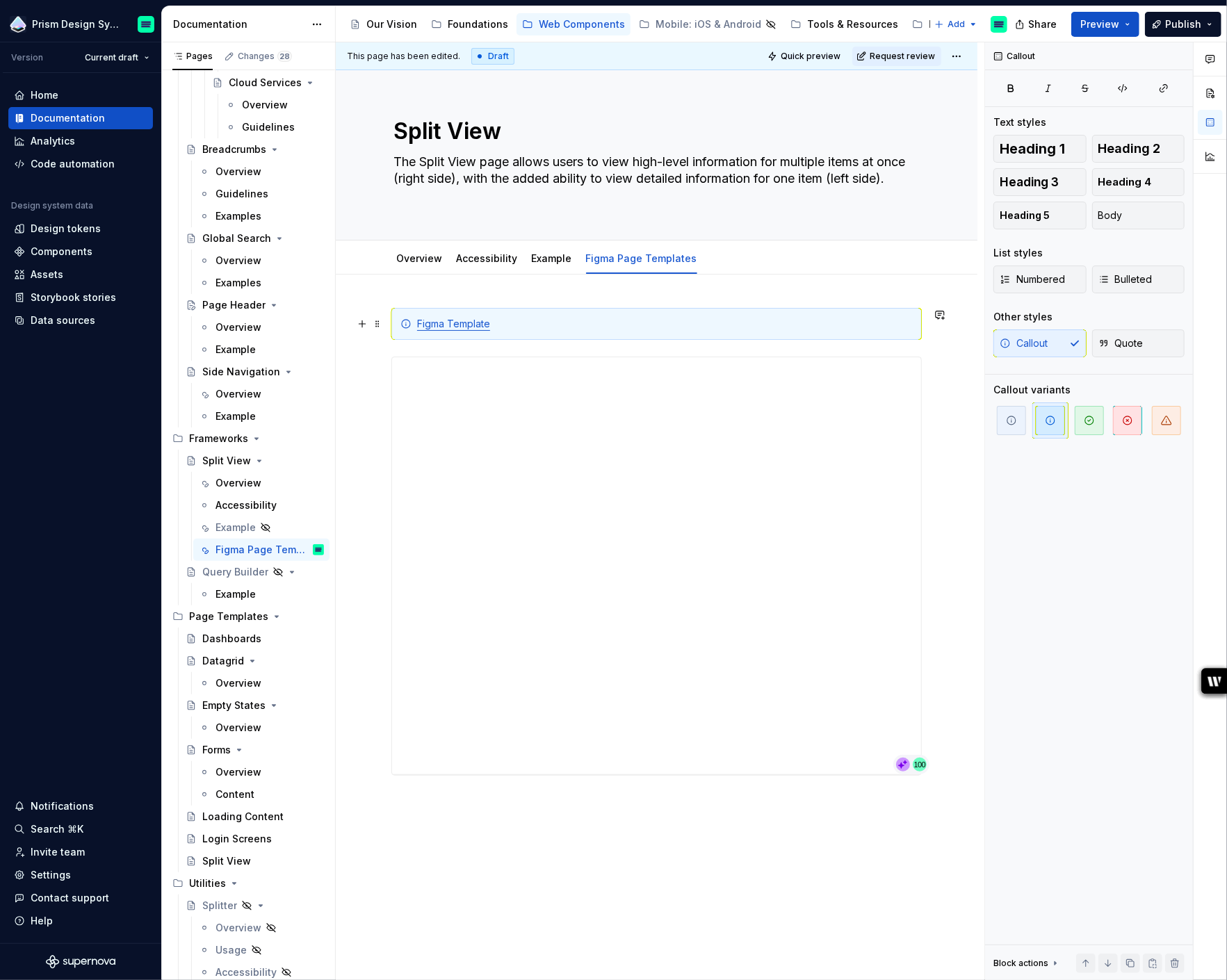
type textarea "*"
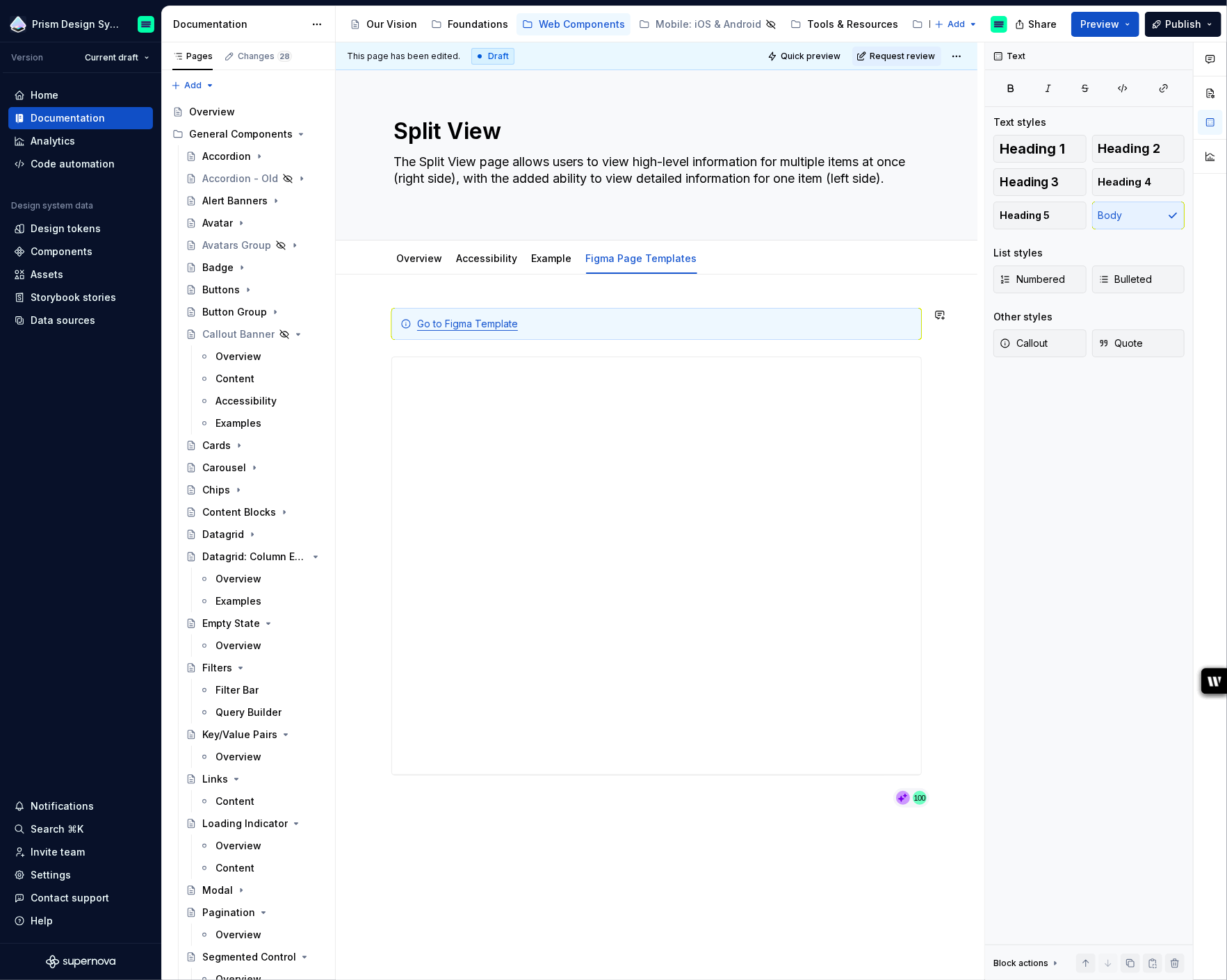
scroll to position [1898, 0]
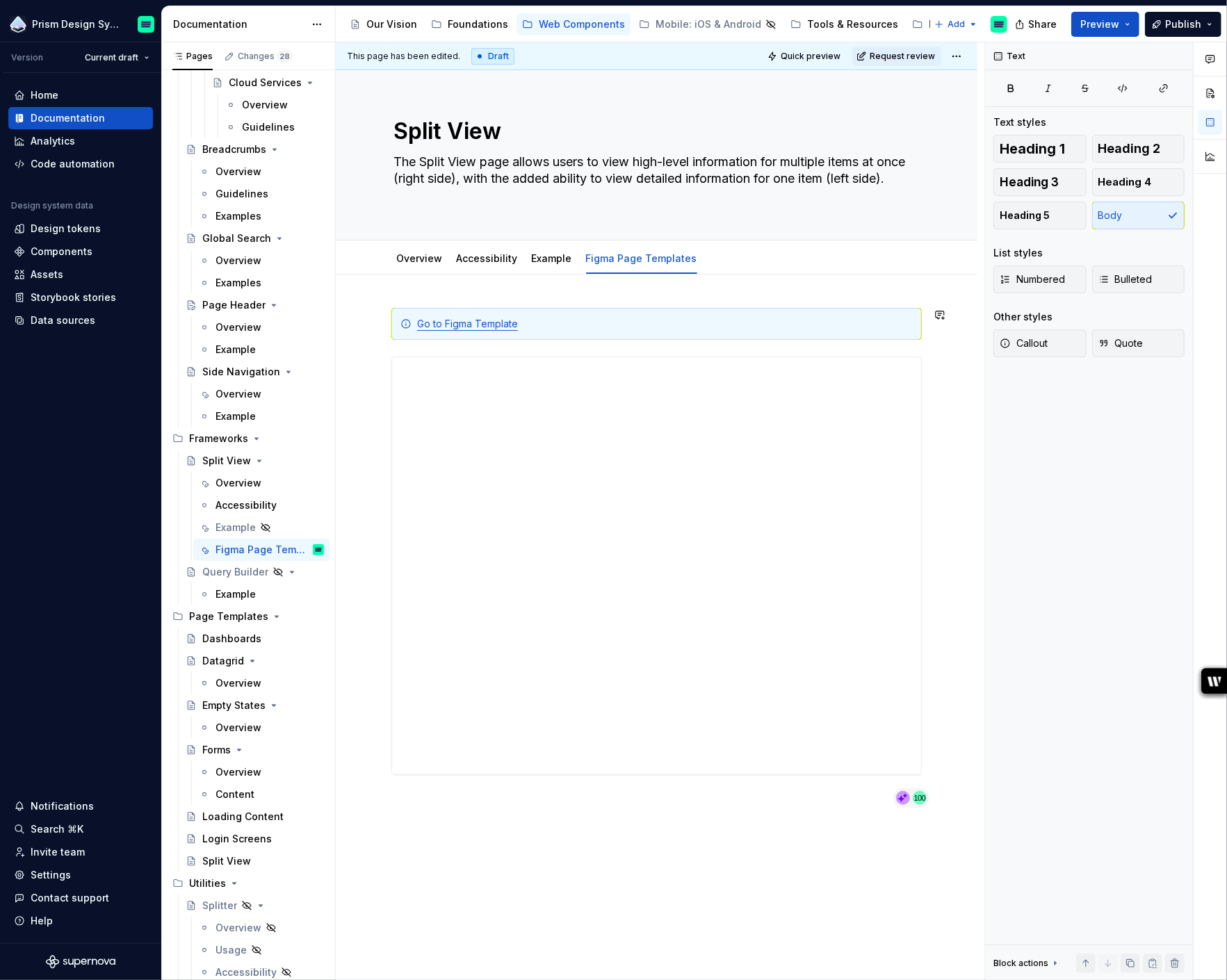
type textarea "*"
